Goal: Task Accomplishment & Management: Complete application form

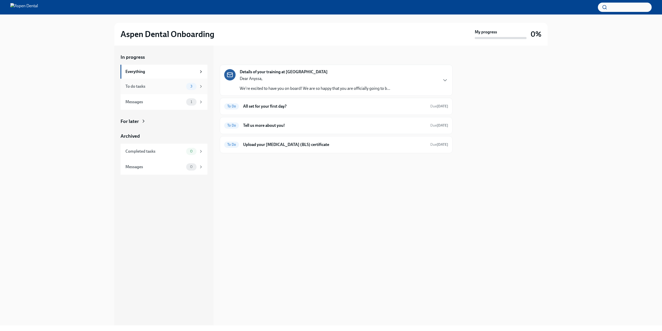
click at [183, 82] on div "To do tasks 3" at bounding box center [163, 87] width 87 height 16
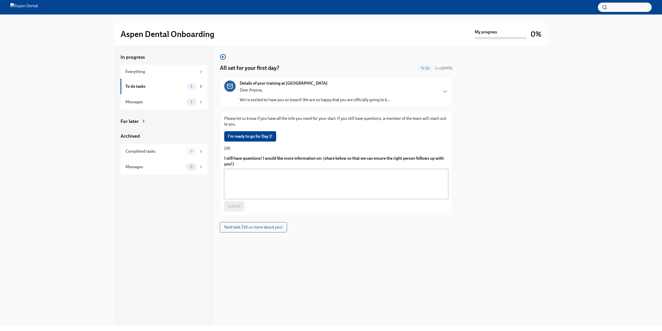
click at [260, 176] on textarea "I still have questions! I would like more information on: (share below so that …" at bounding box center [336, 183] width 218 height 25
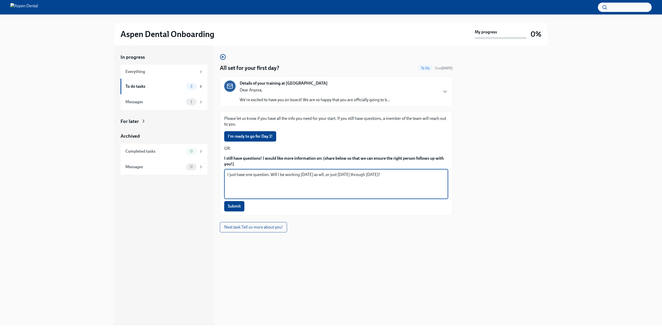
click at [324, 175] on textarea "I just have one question. Will I be working [DATE] as wll, or just [DATE] throu…" at bounding box center [336, 183] width 218 height 25
click at [393, 176] on textarea "I just have one question. Will I be working [DATE] as well, or just [DATE] thro…" at bounding box center [336, 183] width 218 height 25
drag, startPoint x: 270, startPoint y: 175, endPoint x: 215, endPoint y: 175, distance: 55.1
click at [215, 175] on div "In progress Everything To do tasks 3 Messages 1 For later Archived Completed ta…" at bounding box center [330, 186] width 433 height 280
click at [362, 176] on textarea "Will I be working [DATE] as well, or just [DATE] through [DATE]?" at bounding box center [336, 183] width 218 height 25
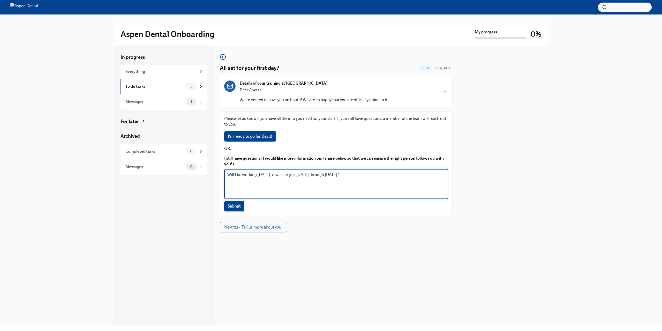
type textarea "Will I be working [DATE] as well, or just [DATE] through [DATE]?"
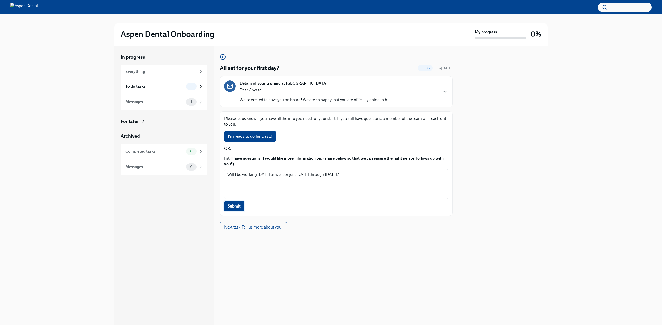
click at [231, 207] on span "Submit" at bounding box center [234, 205] width 13 height 5
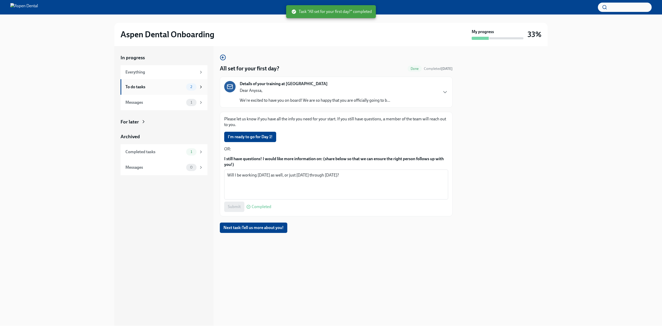
click at [142, 85] on div "To do tasks" at bounding box center [154, 87] width 59 height 6
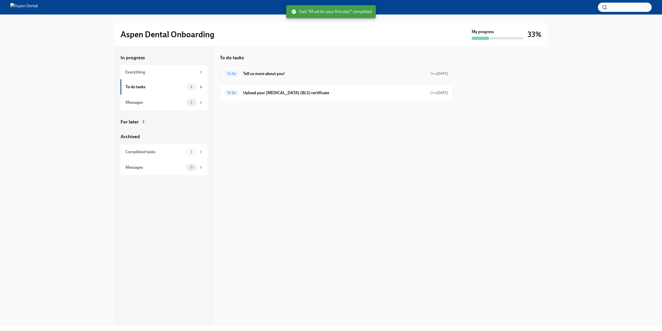
click at [249, 74] on h6 "Tell us more about you!" at bounding box center [334, 74] width 183 height 6
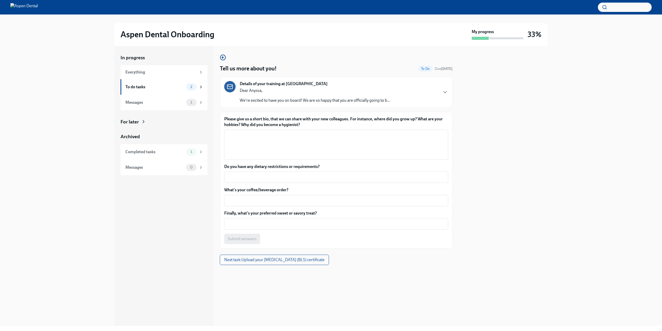
click at [355, 100] on p "We're excited to have you on board! We are so happy that you are officially goi…" at bounding box center [315, 100] width 150 height 6
